Goal: Task Accomplishment & Management: Manage account settings

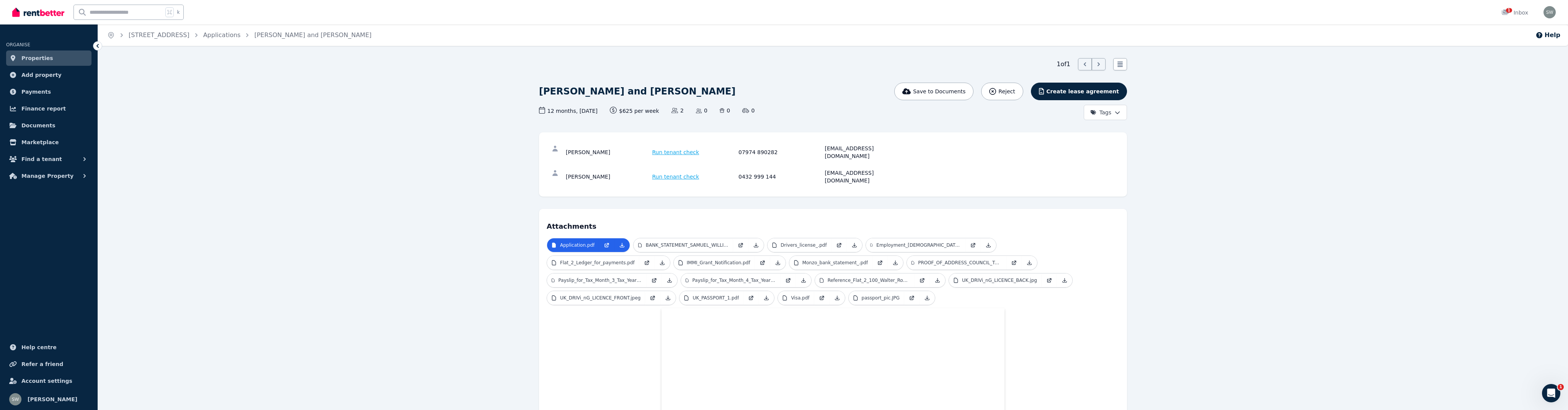
click at [37, 57] on span "Properties" at bounding box center [37, 58] width 32 height 9
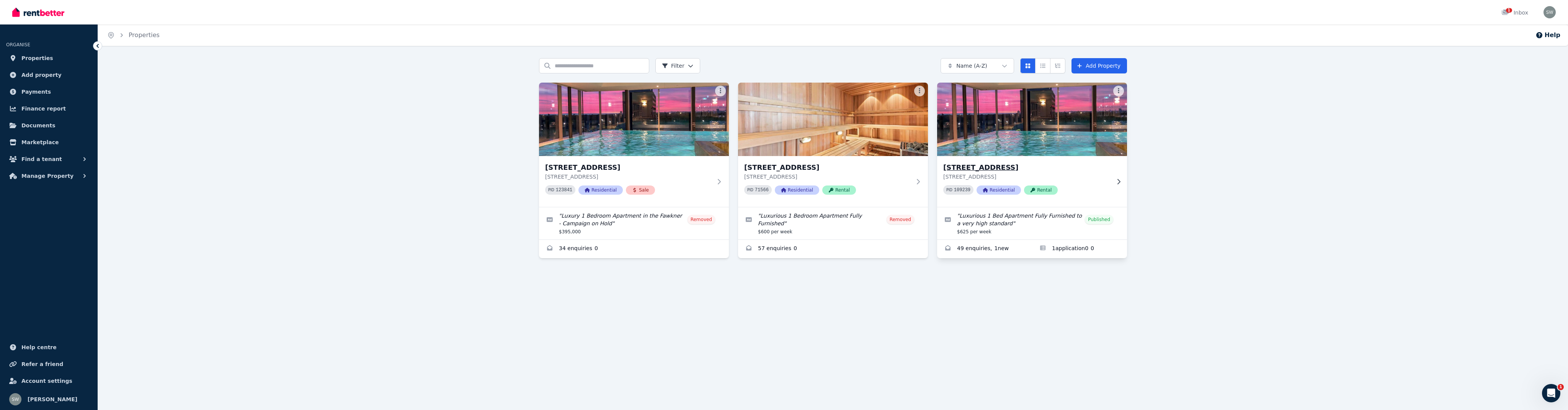
click at [1119, 181] on icon at bounding box center [1119, 181] width 3 height 5
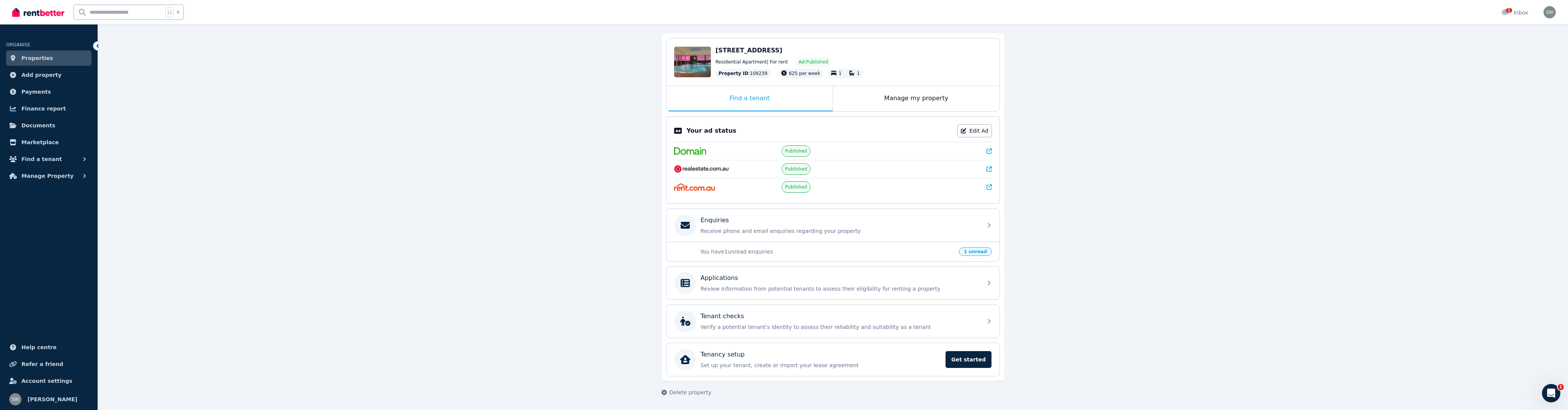
scroll to position [66, 0]
click at [915, 99] on div "Manage my property" at bounding box center [916, 99] width 167 height 26
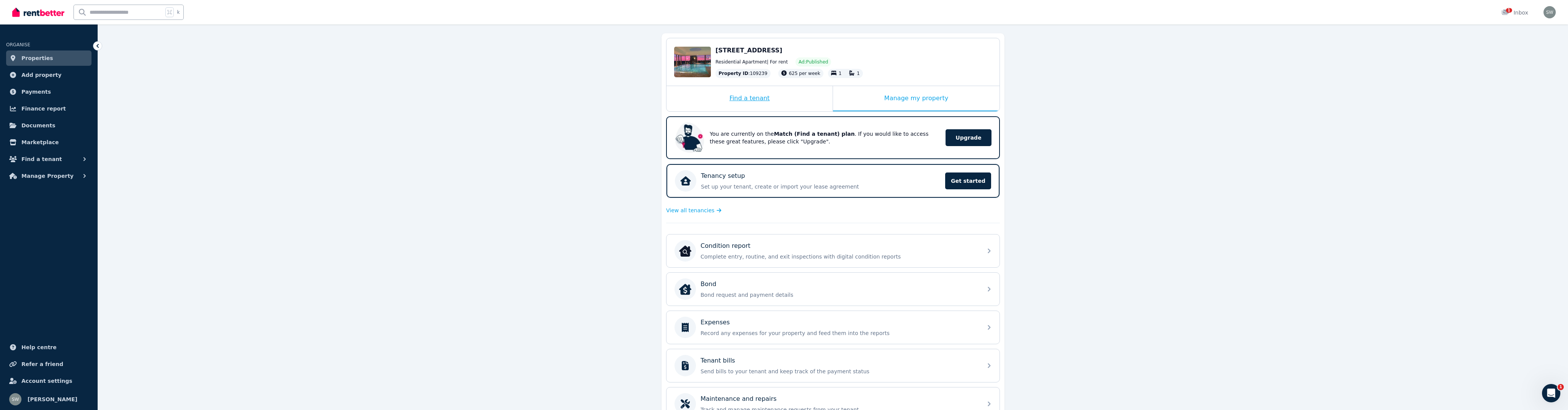
click at [742, 94] on div "Find a tenant" at bounding box center [749, 99] width 166 height 26
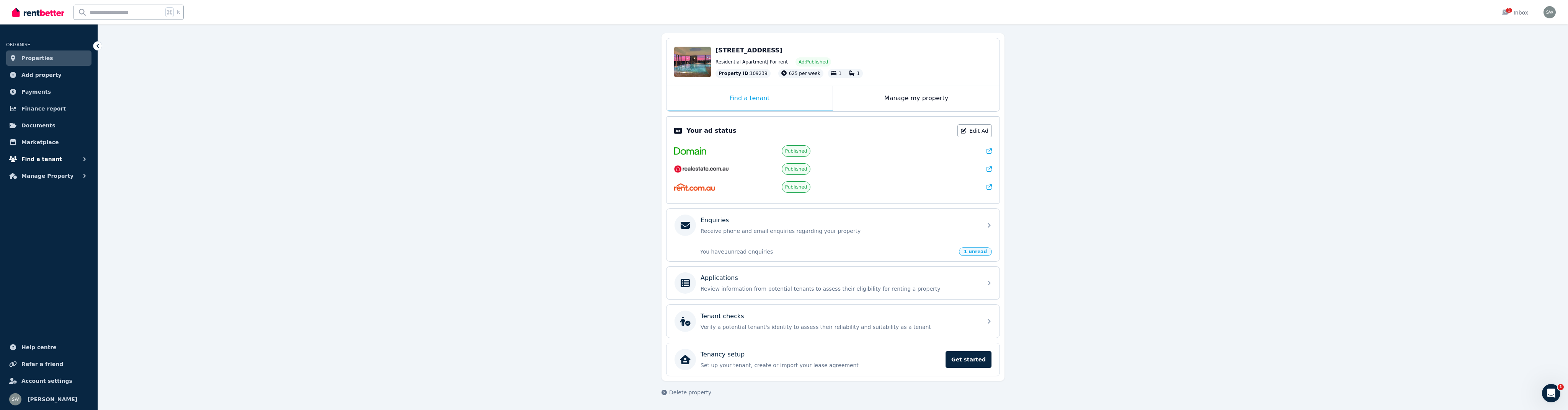
click at [54, 158] on span "Find a tenant" at bounding box center [41, 159] width 41 height 9
click at [756, 231] on p "Receive phone and email enquiries regarding your property" at bounding box center [839, 231] width 277 height 8
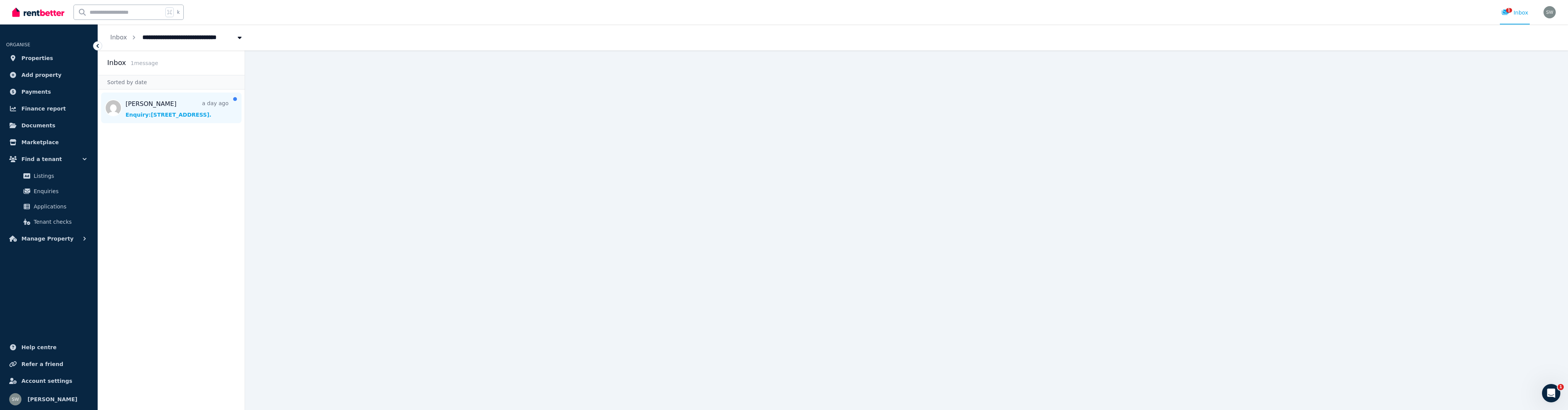
click at [211, 117] on span "Message list" at bounding box center [171, 108] width 147 height 30
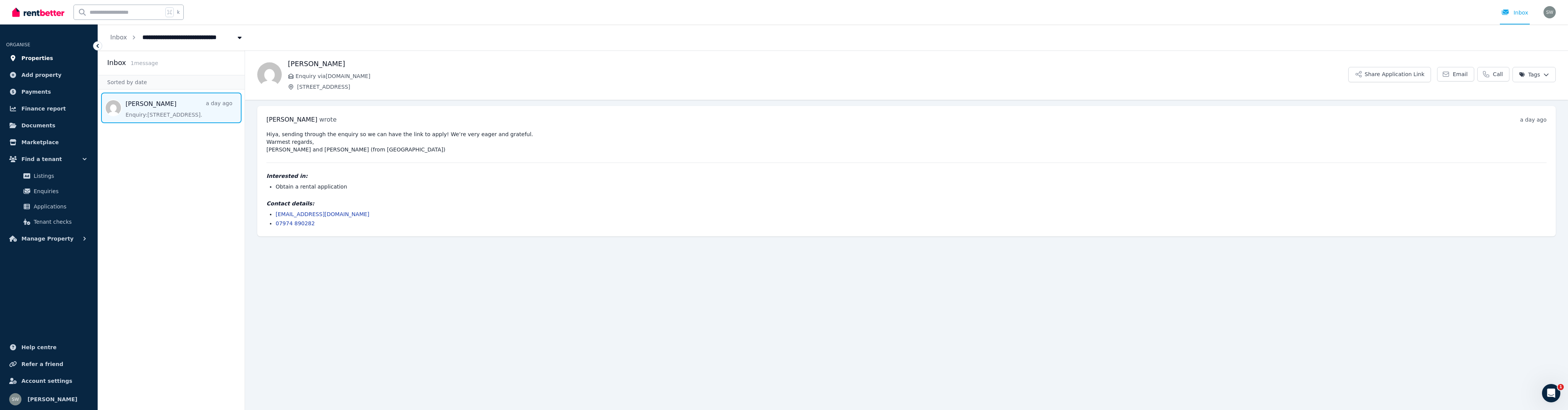
click at [39, 57] on span "Properties" at bounding box center [37, 58] width 32 height 9
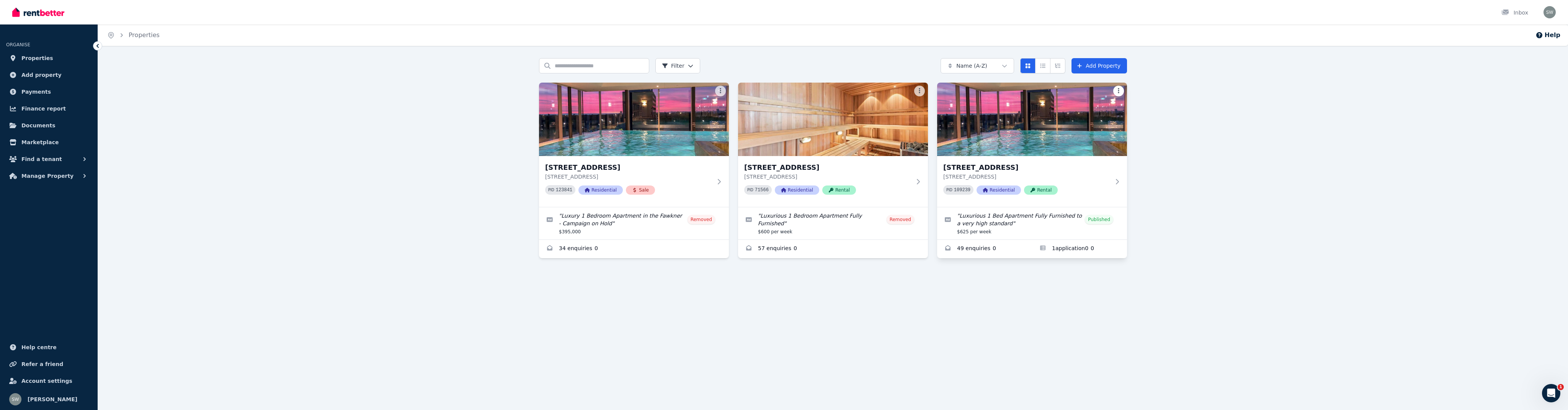
click at [1119, 92] on html "Open main menu Inbox Open user menu ORGANISE Properties Add property Payments F…" at bounding box center [784, 205] width 1568 height 410
click at [1085, 139] on span "Applications" at bounding box center [1080, 139] width 28 height 6
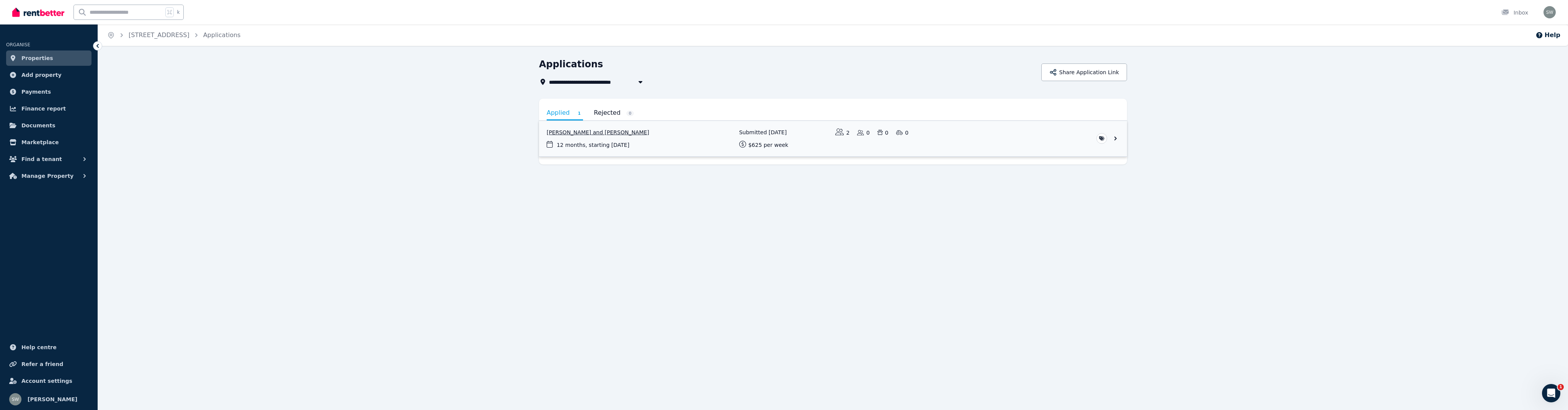
click at [1117, 140] on link "View application: Sioned Carruthers and Sam Williams" at bounding box center [833, 139] width 588 height 35
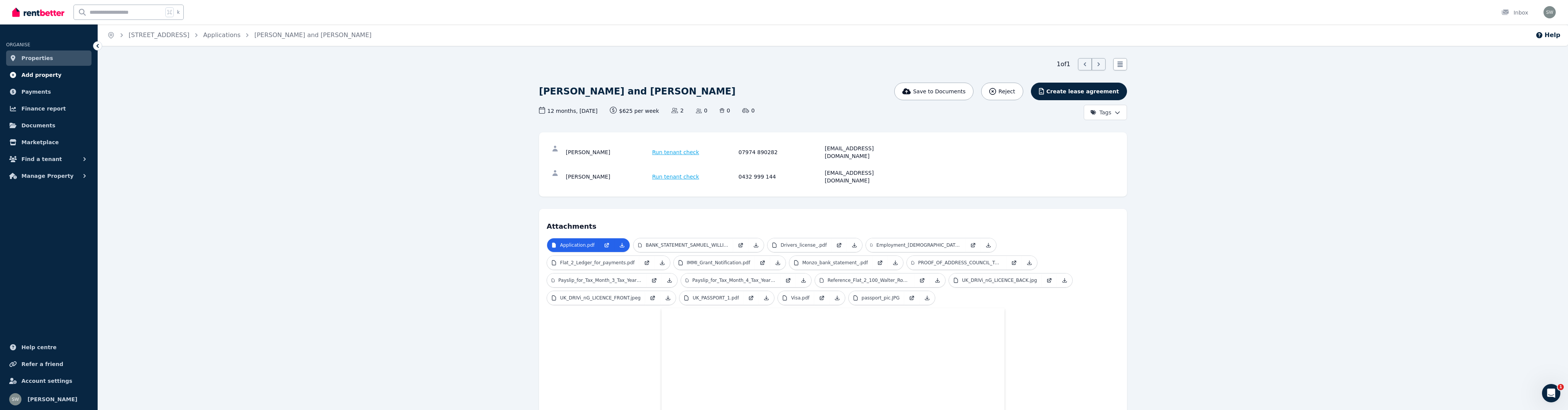
click at [41, 74] on span "Add property" at bounding box center [41, 75] width 40 height 9
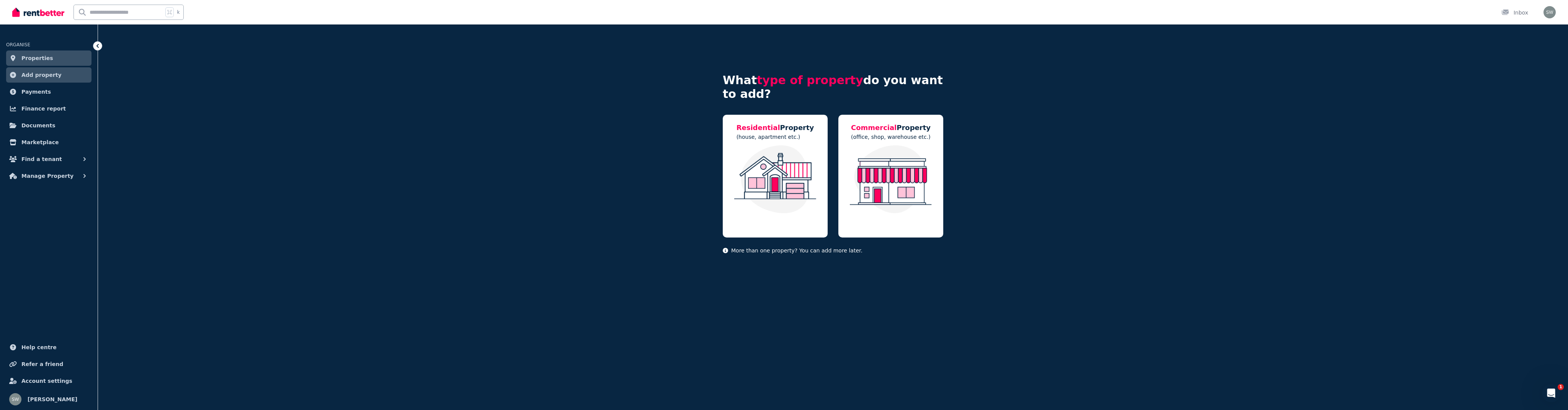
click at [39, 58] on span "Properties" at bounding box center [37, 58] width 32 height 9
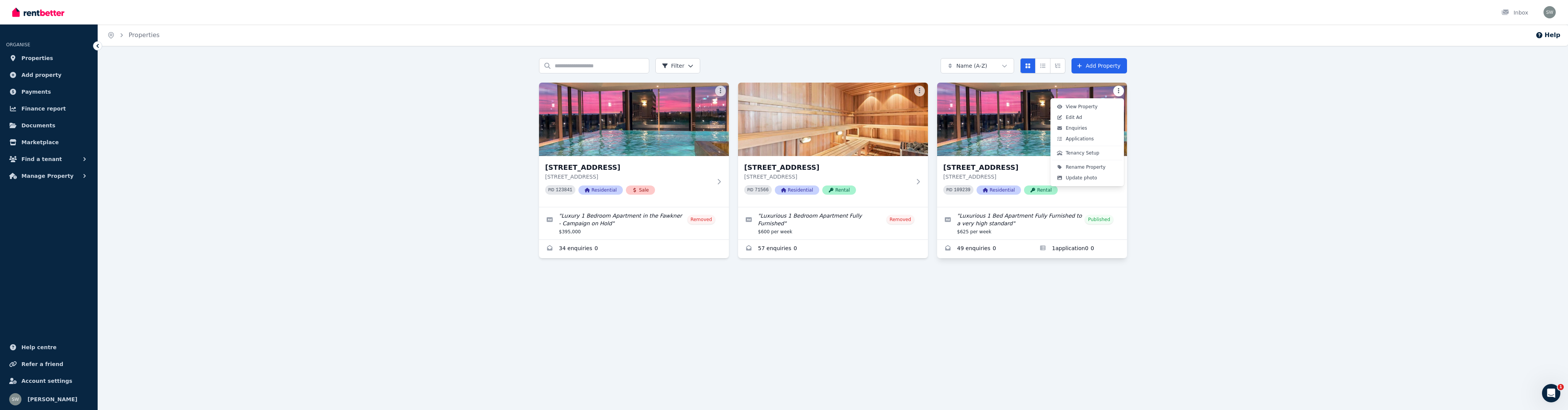
click at [1120, 90] on html "Open main menu Inbox Open user menu ORGANISE Properties Add property Payments F…" at bounding box center [784, 205] width 1568 height 410
click at [1081, 116] on span "Edit Ad" at bounding box center [1074, 117] width 16 height 6
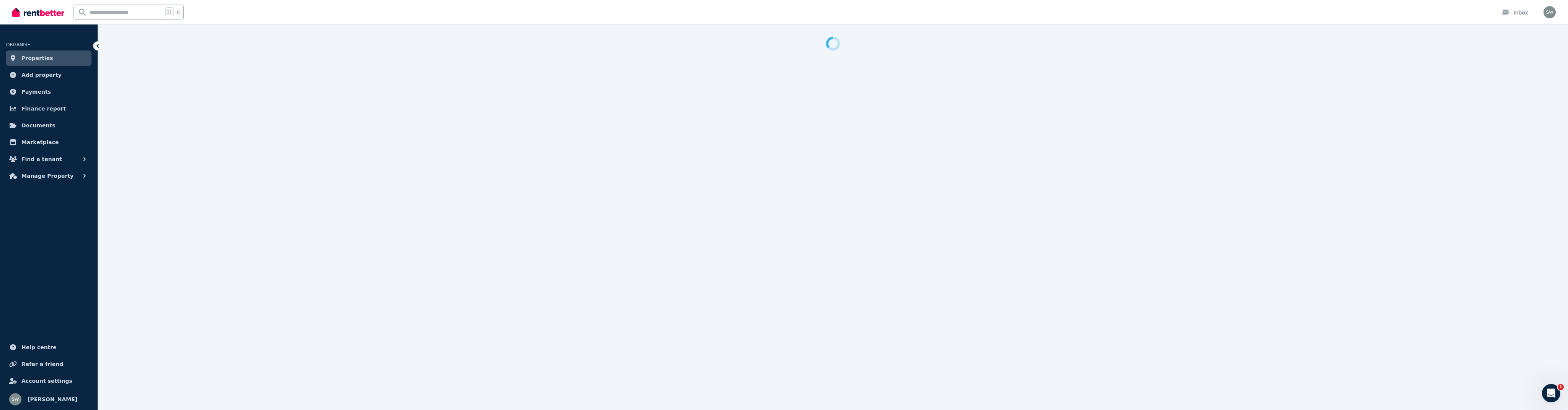
select select "***"
select select "**********"
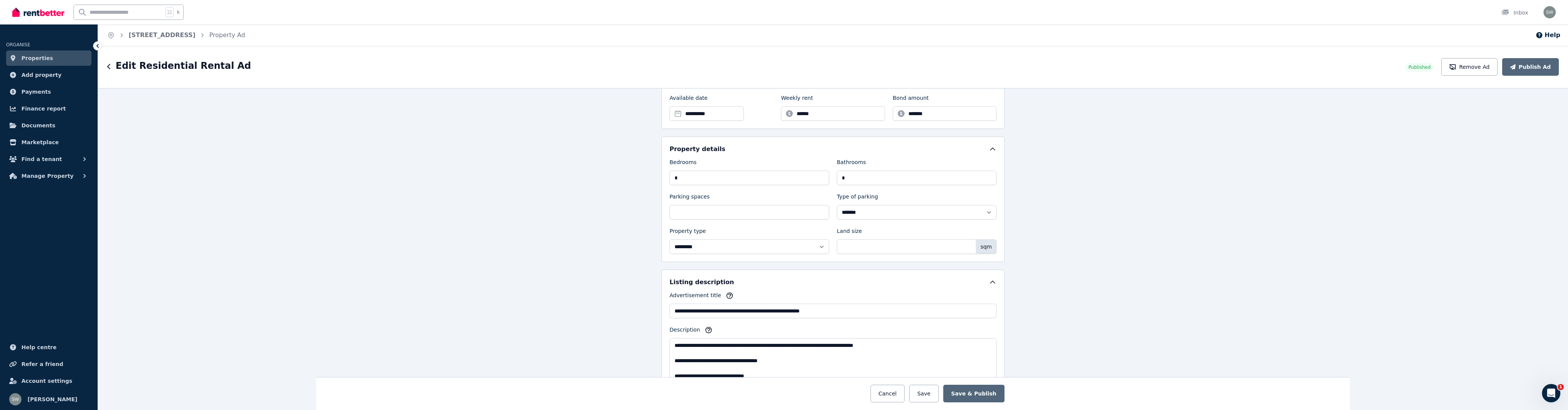
scroll to position [363, 0]
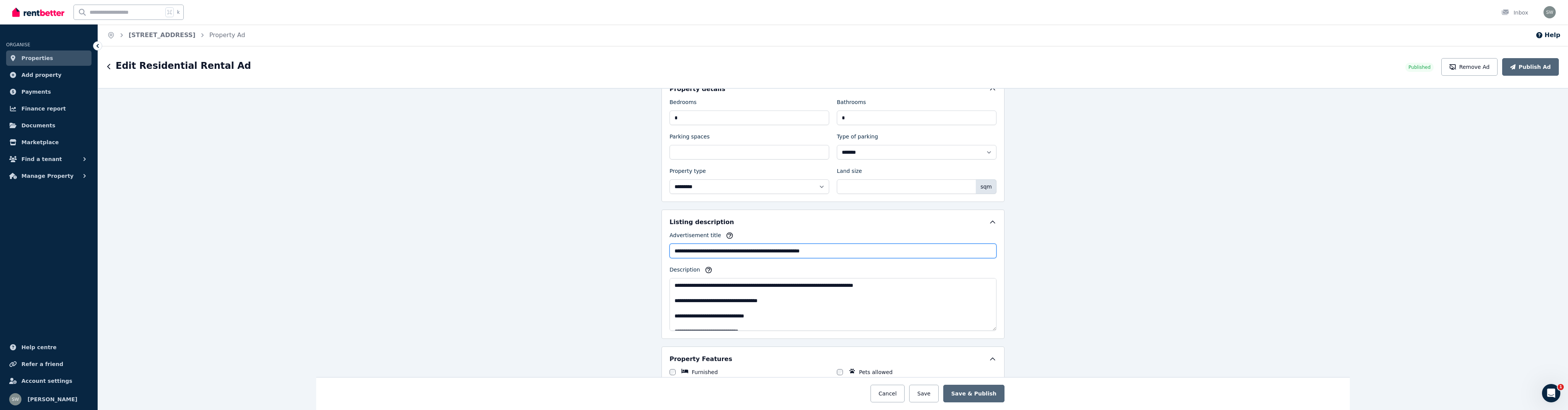
click at [673, 252] on input "**********" at bounding box center [833, 251] width 327 height 15
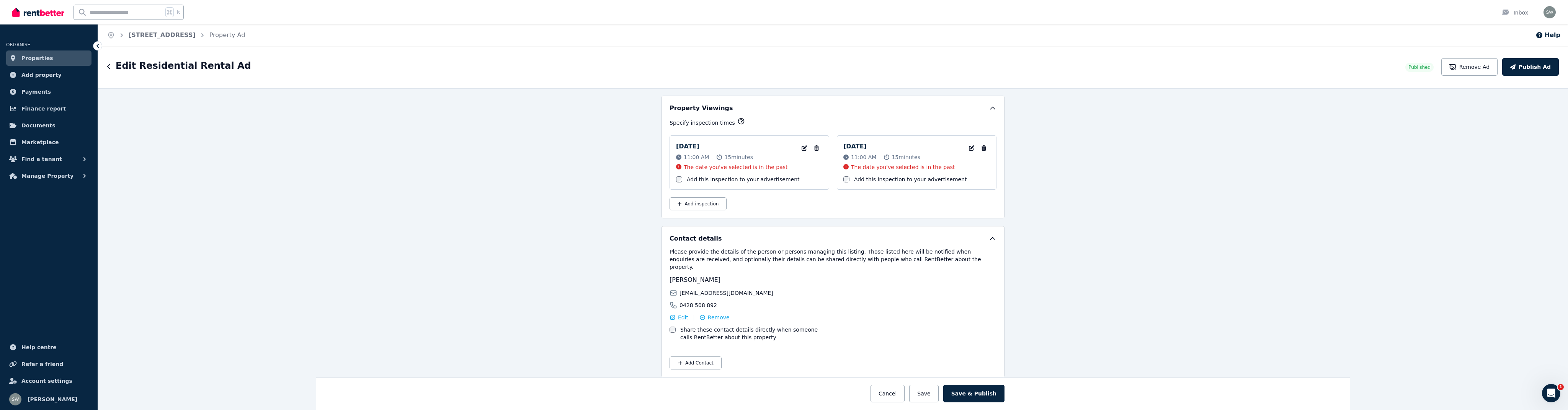
scroll to position [1324, 0]
type input "**********"
click at [985, 393] on button "Save & Publish" at bounding box center [974, 394] width 61 height 18
